Goal: Information Seeking & Learning: Learn about a topic

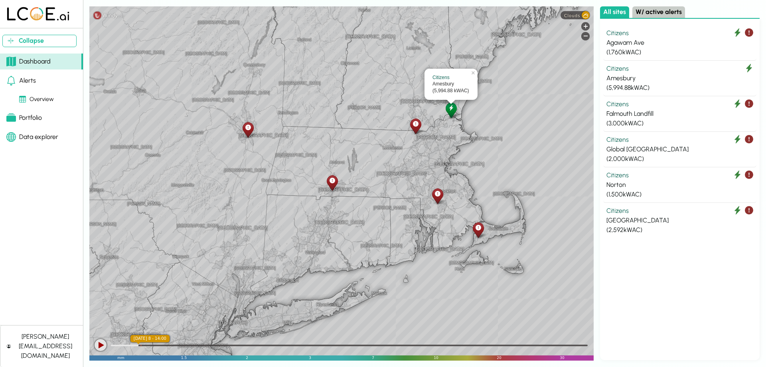
click at [332, 181] on icon at bounding box center [333, 180] width 6 height 8
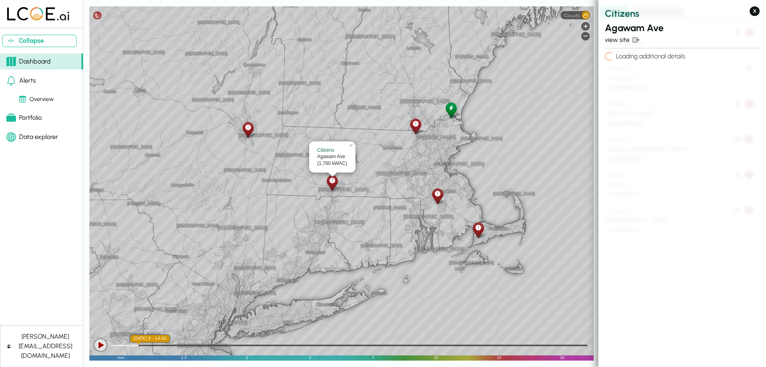
click at [330, 158] on div "Agawam Ave" at bounding box center [332, 156] width 30 height 7
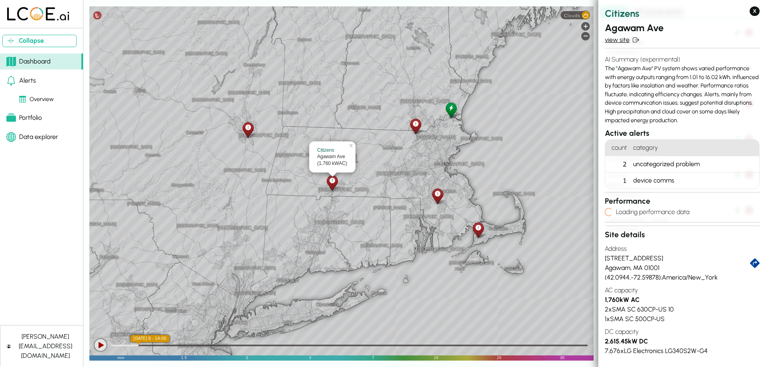
click at [622, 40] on link "view site" at bounding box center [682, 40] width 155 height 10
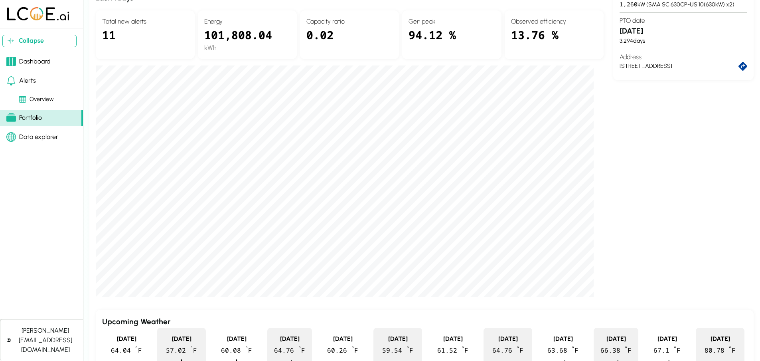
scroll to position [120, 0]
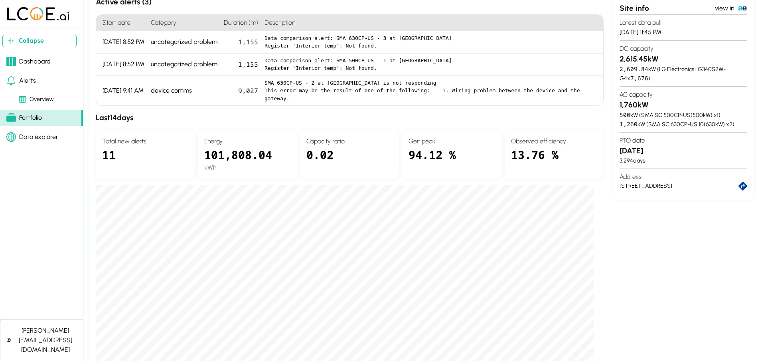
click at [330, 151] on div "0.02" at bounding box center [349, 159] width 86 height 26
click at [342, 138] on h4 "Capacity ratio" at bounding box center [349, 141] width 86 height 10
